Goal: Information Seeking & Learning: Learn about a topic

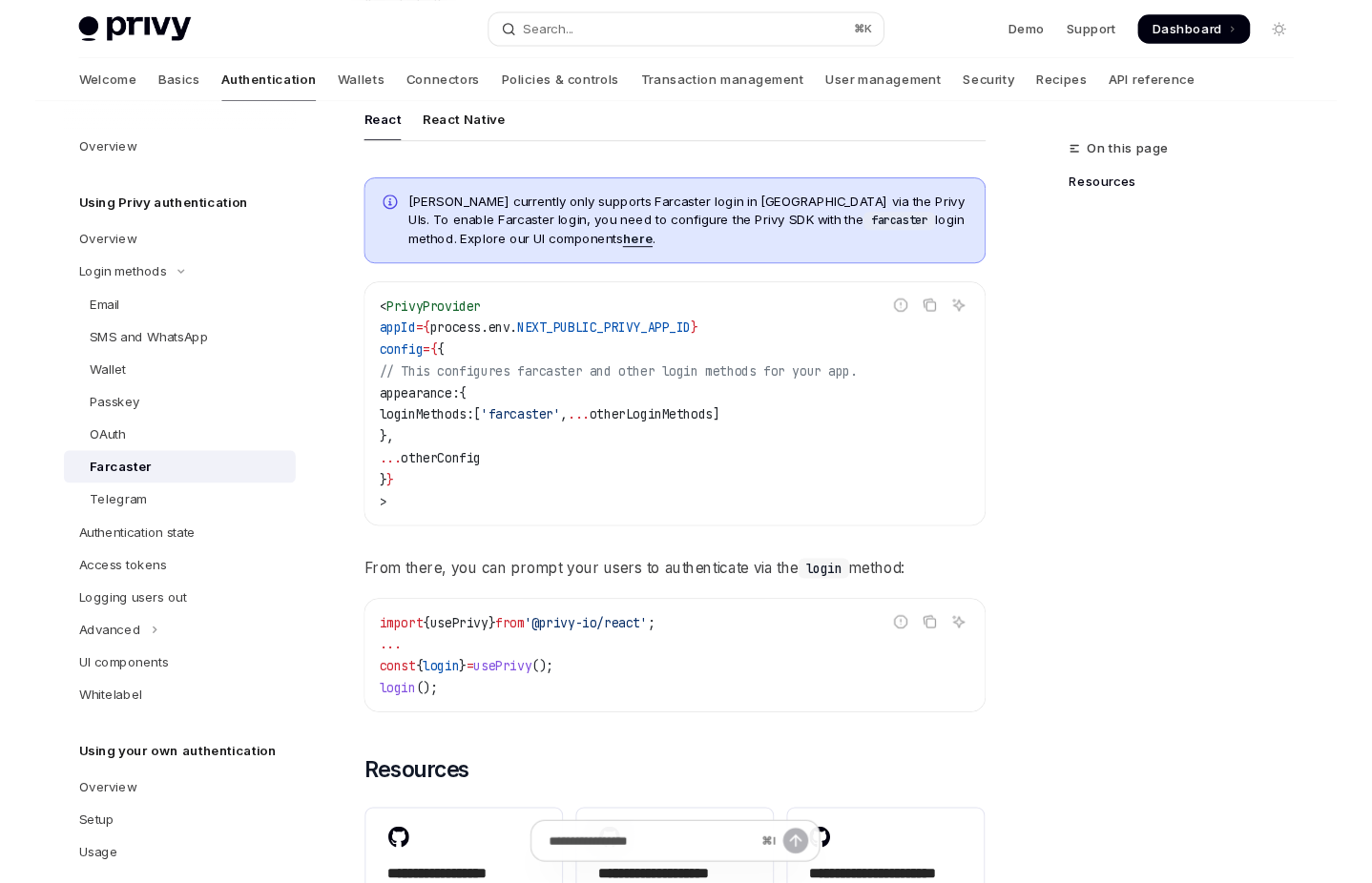
scroll to position [677, 0]
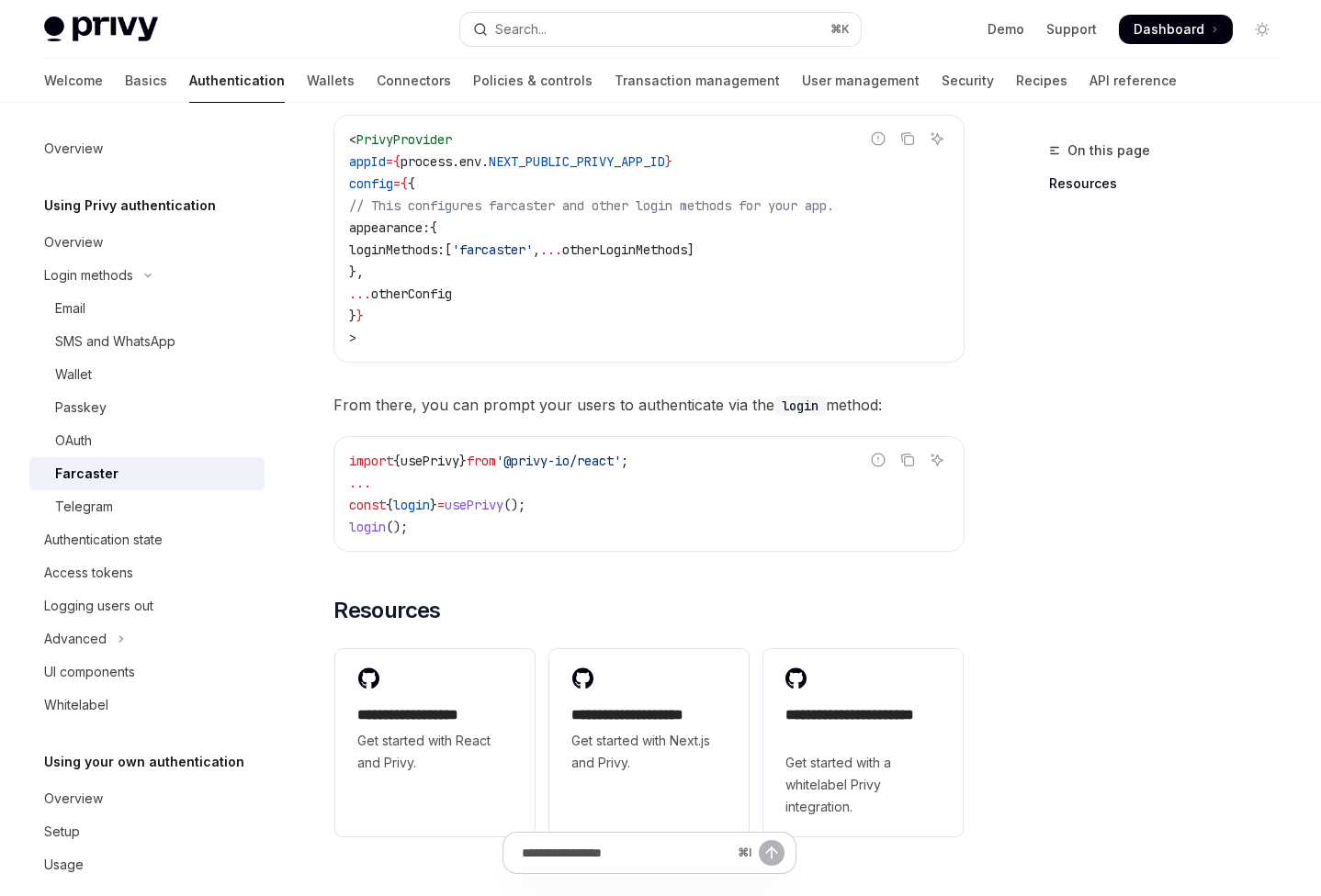
type textarea "*"
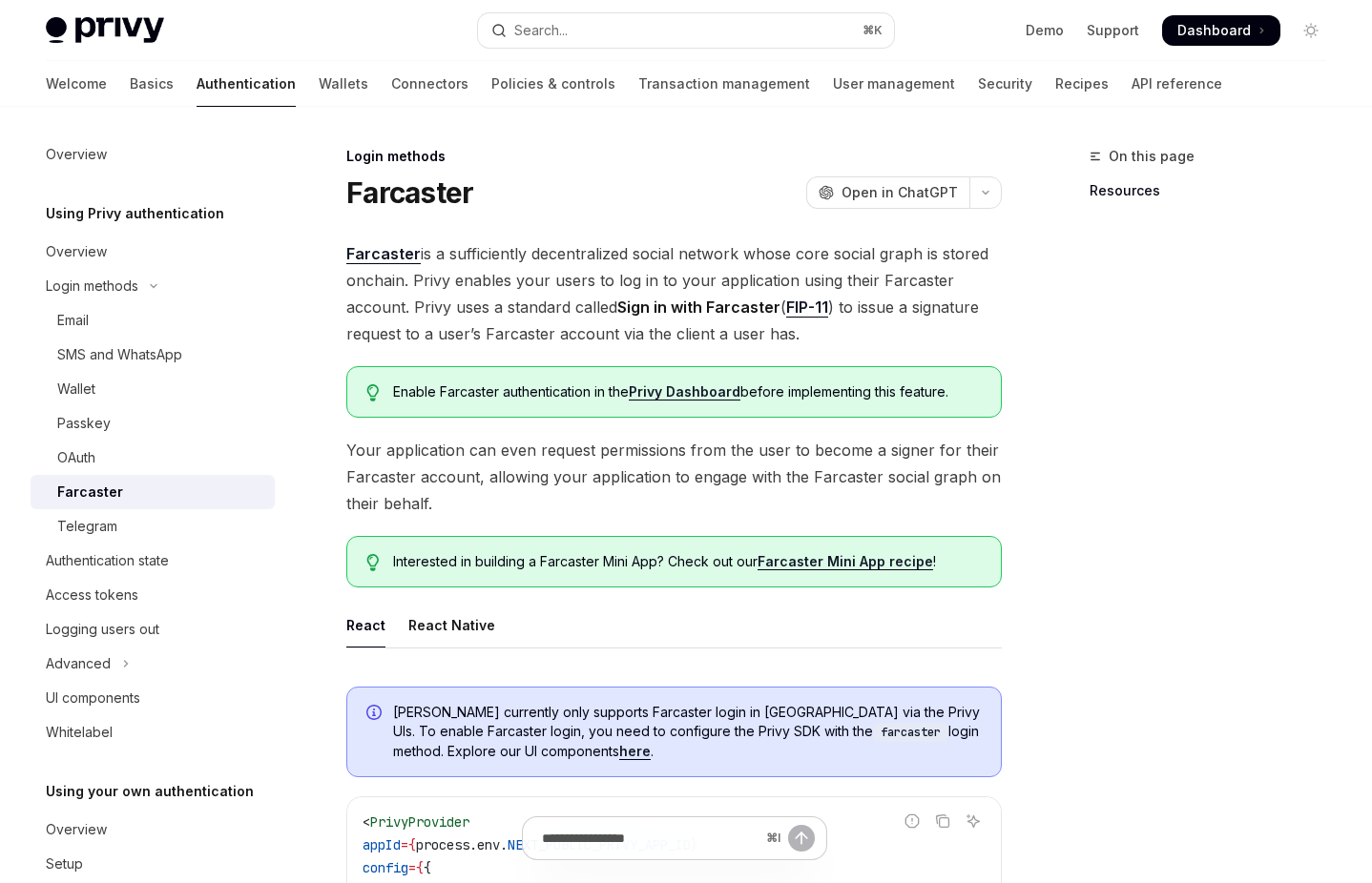
scroll to position [52, 0]
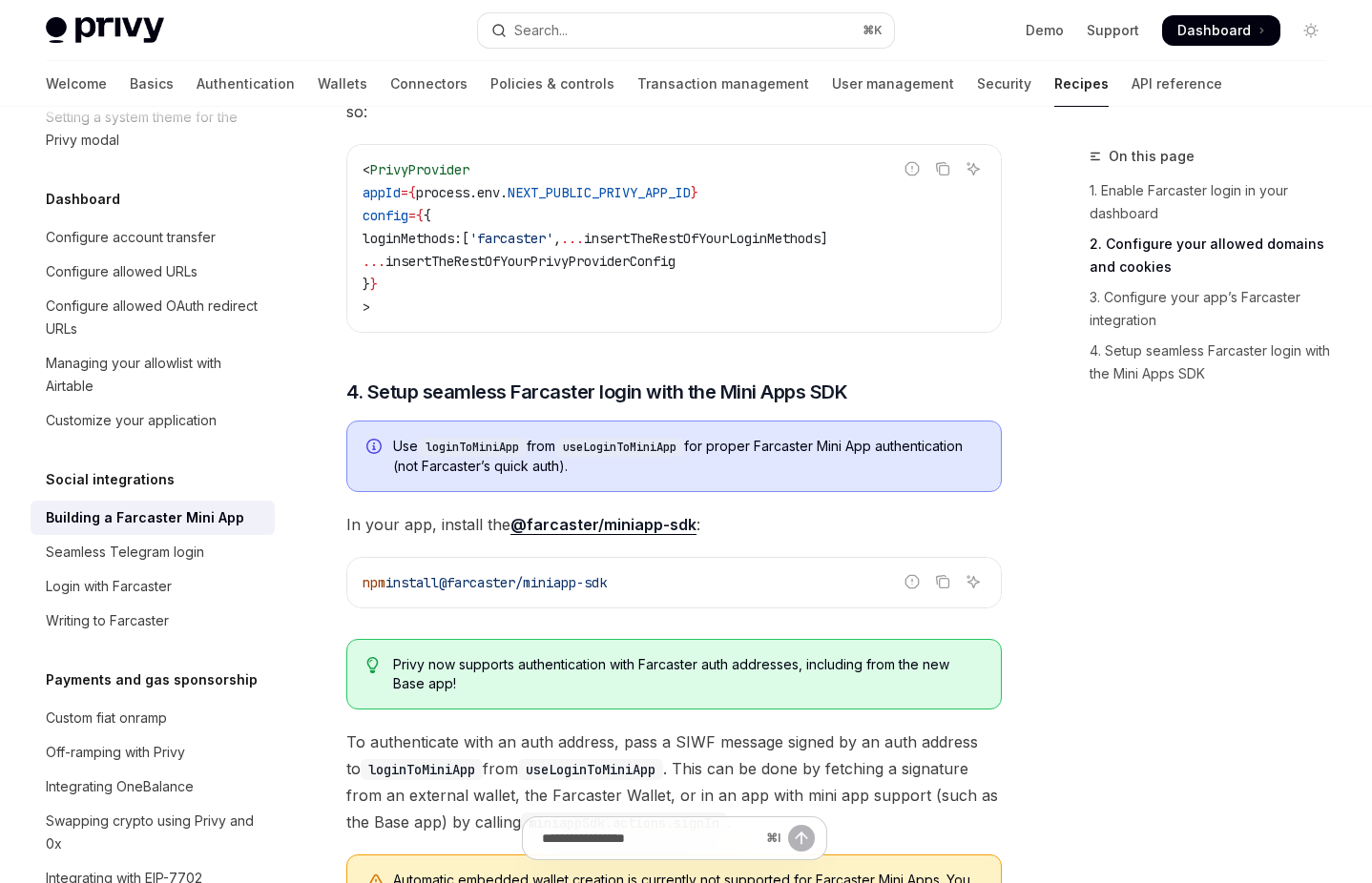
scroll to position [2314, 0]
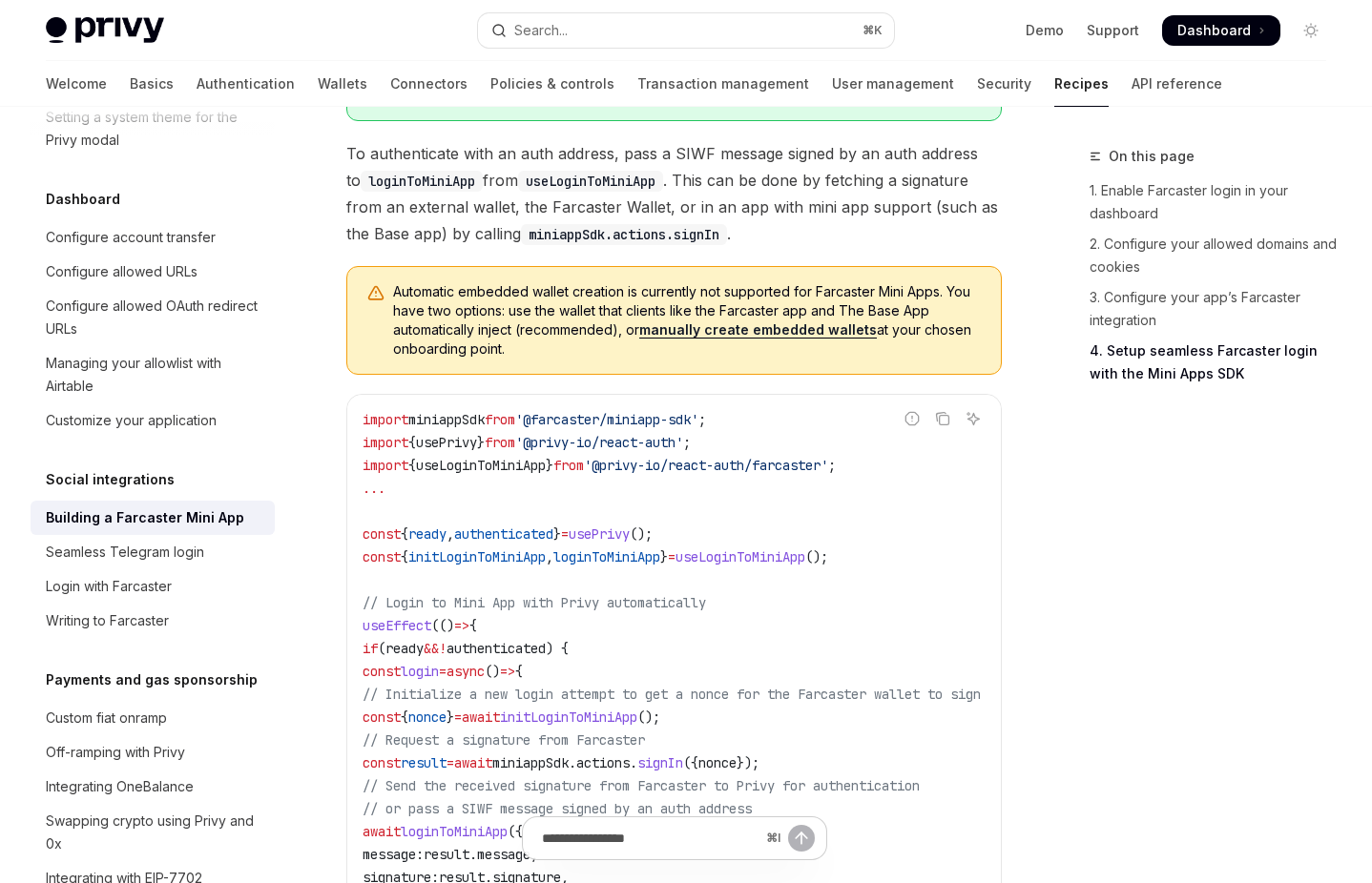
click at [877, 227] on span "To authenticate with an auth address, pass a SIWF message signed by an auth add…" at bounding box center [673, 193] width 655 height 107
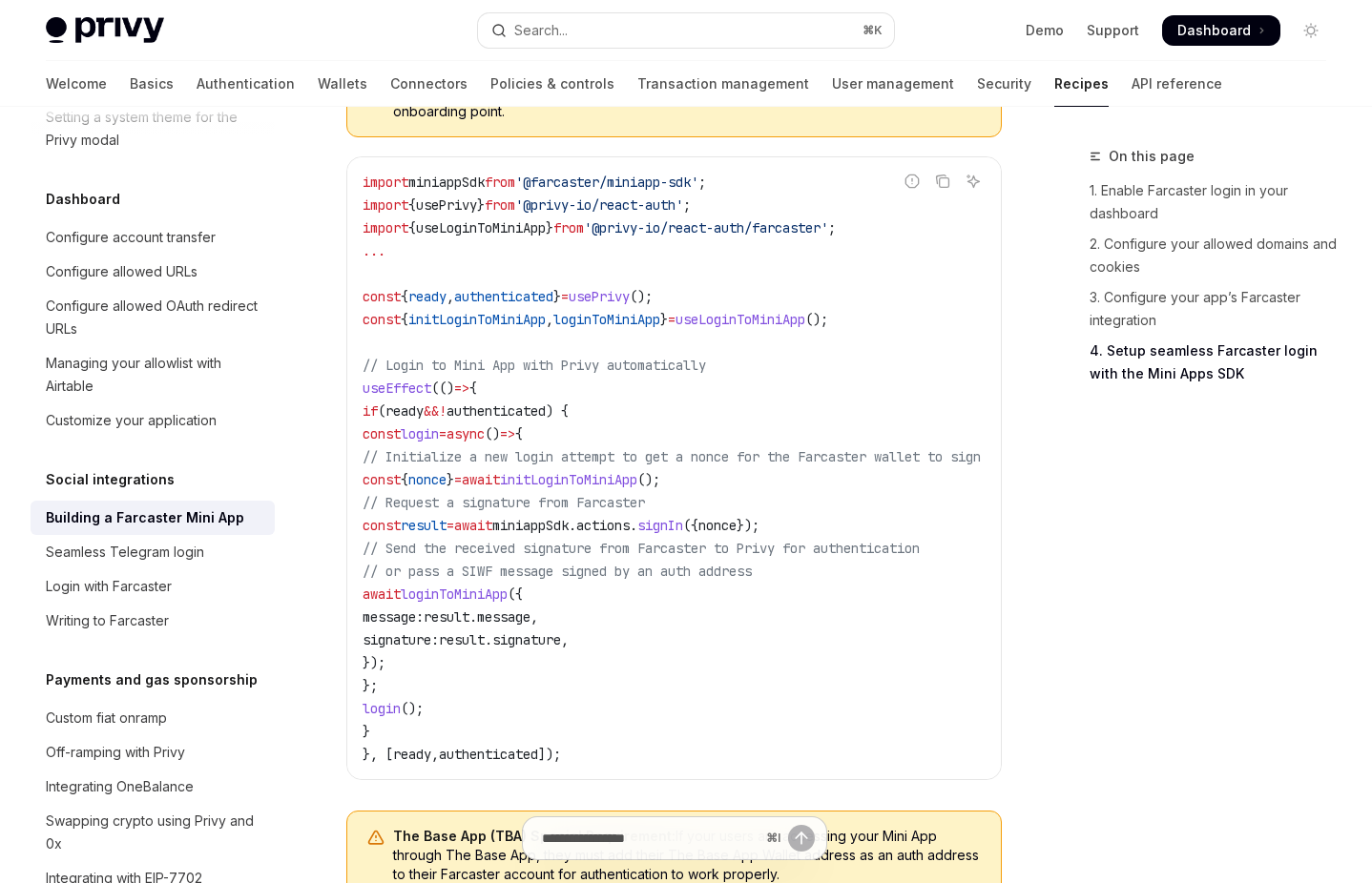
scroll to position [2620, 0]
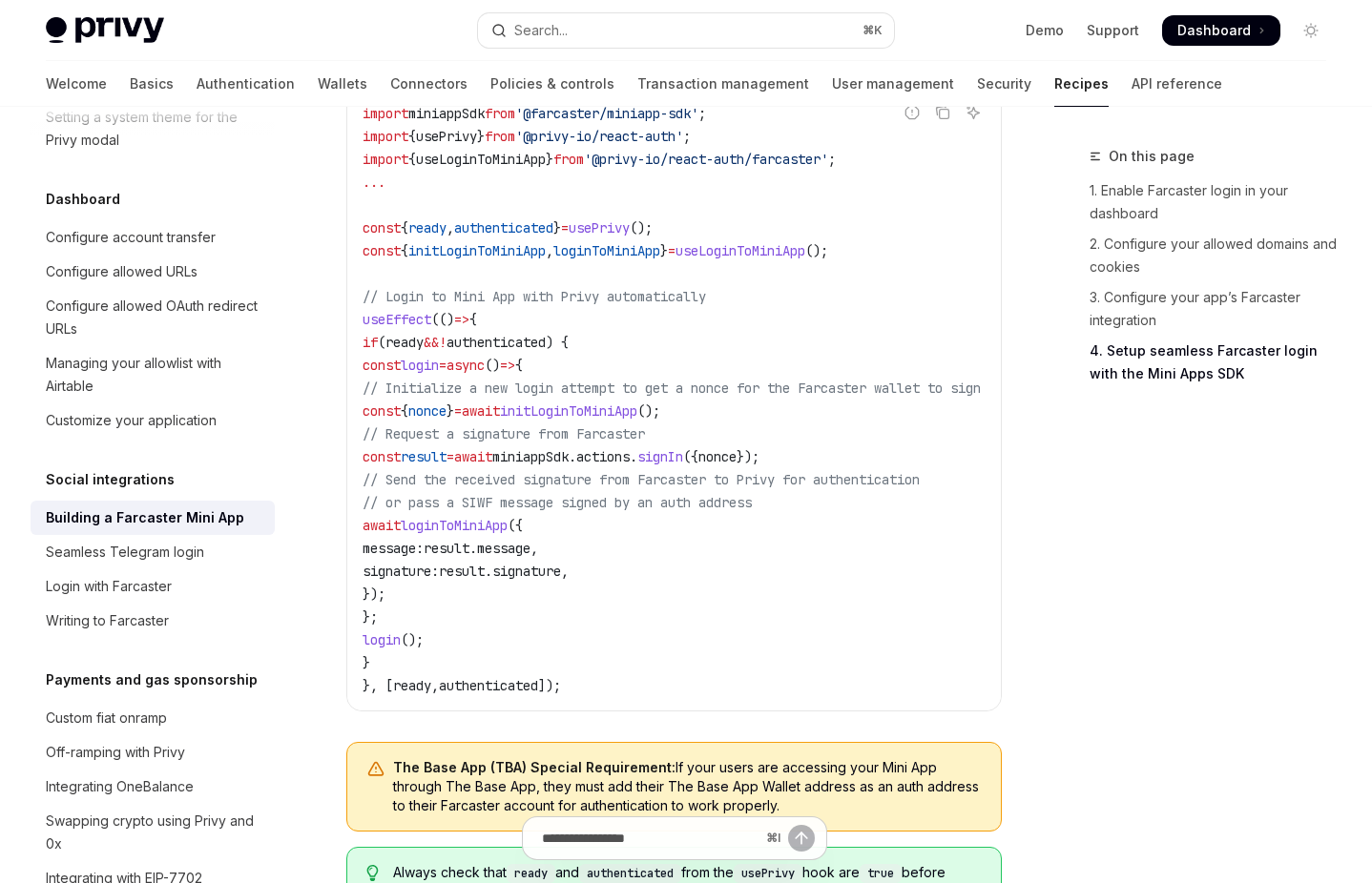
click at [1242, 550] on div "On this page 1. Enable Farcaster login in your dashboard 2. Configure your allo…" at bounding box center [1196, 514] width 290 height 738
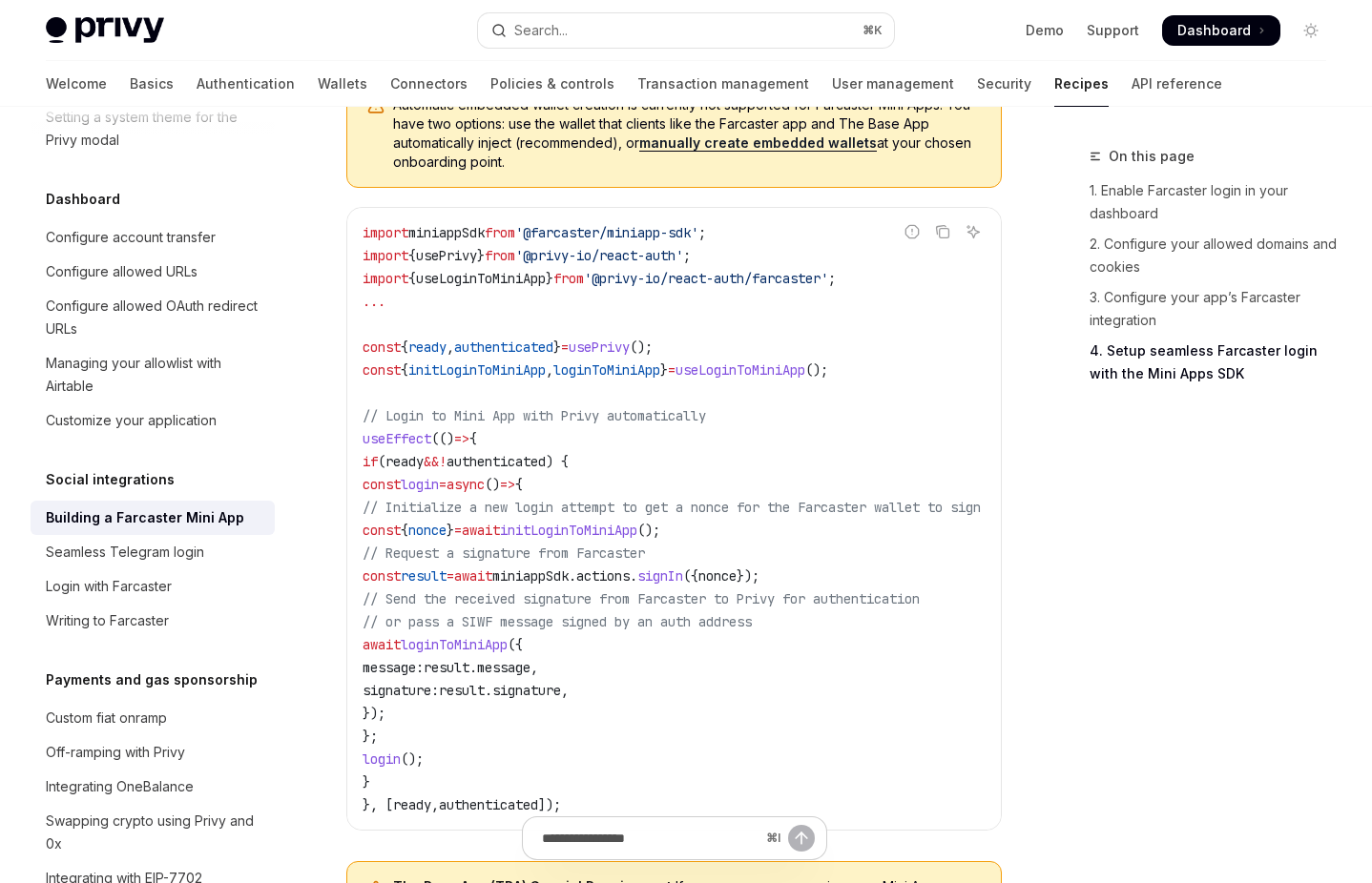
scroll to position [2504, 0]
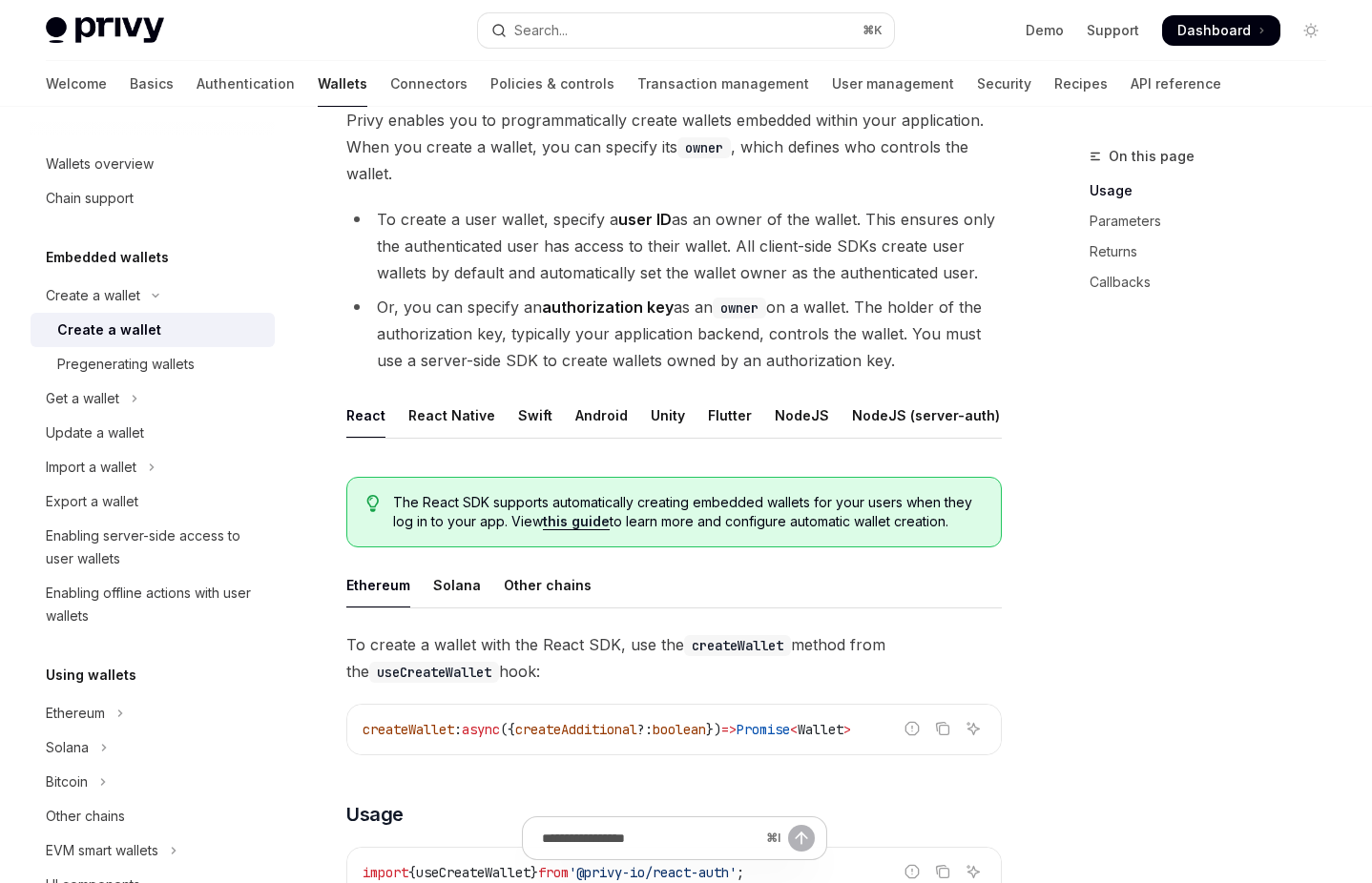
scroll to position [122, 0]
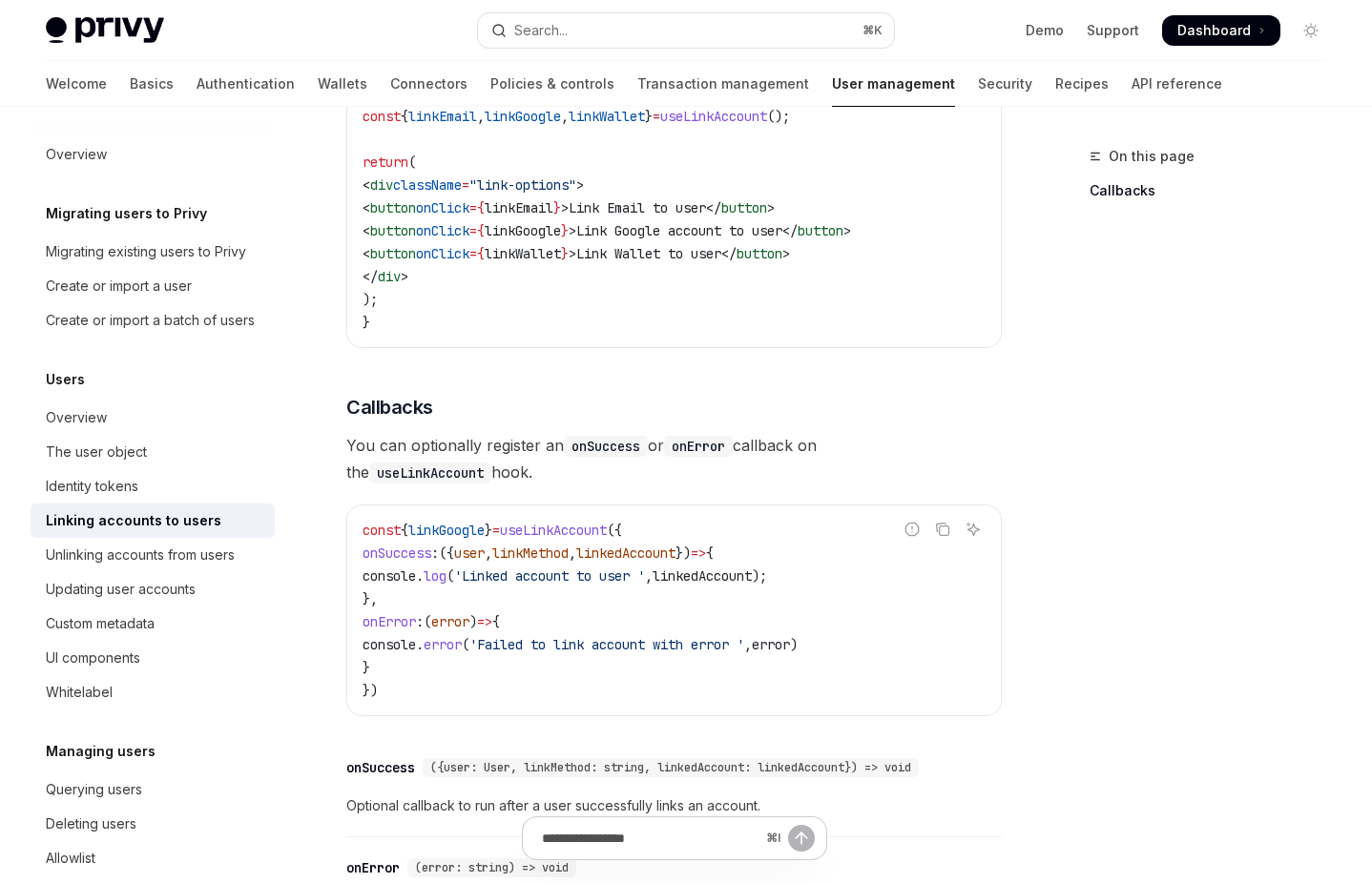
scroll to position [1768, 0]
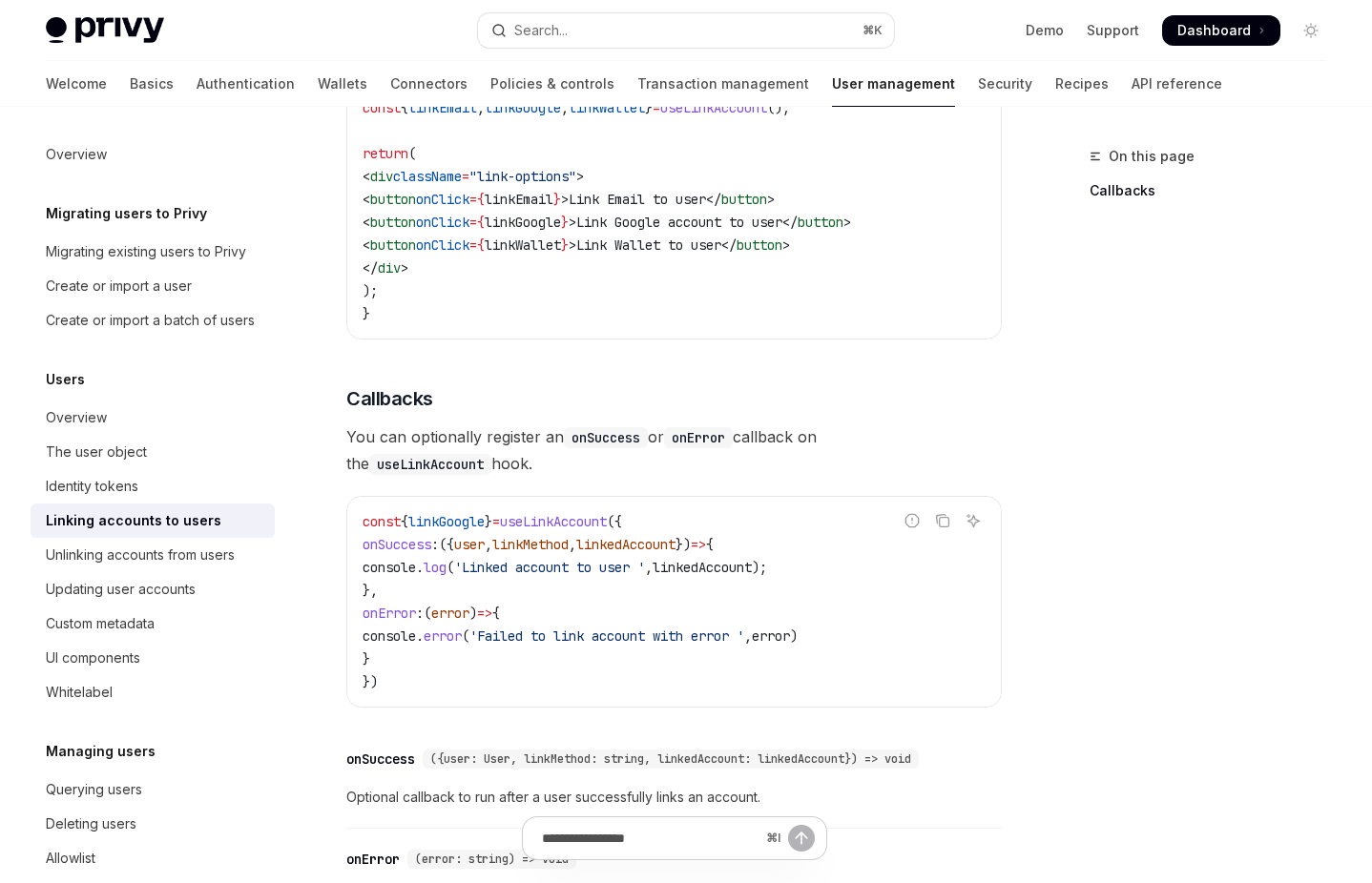
click at [1134, 539] on div "On this page Callbacks" at bounding box center [1196, 514] width 290 height 738
